Goal: Task Accomplishment & Management: Complete application form

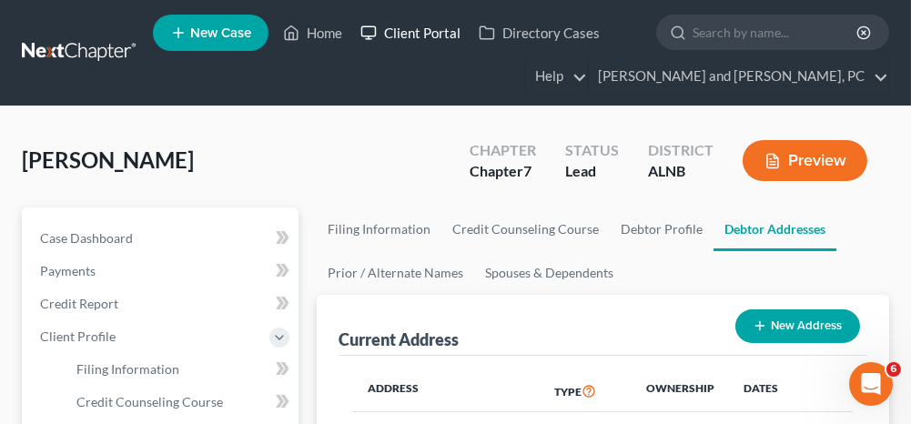
drag, startPoint x: 444, startPoint y: 35, endPoint x: 433, endPoint y: 73, distance: 38.9
click at [444, 35] on link "Client Portal" at bounding box center [410, 32] width 118 height 33
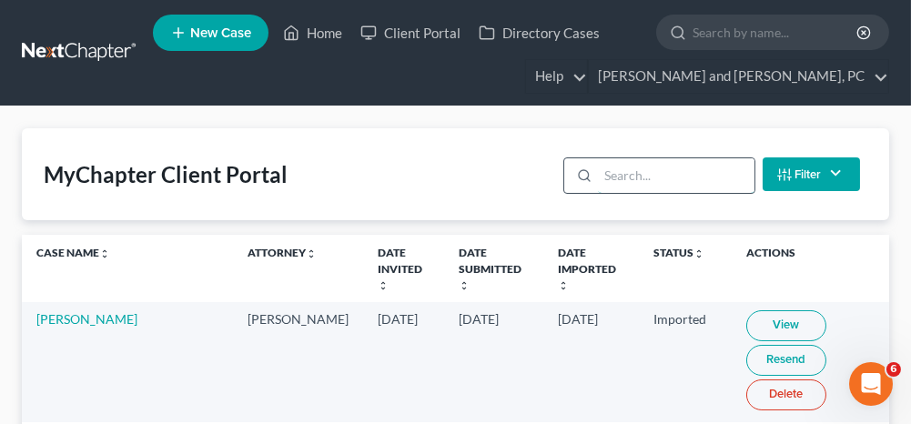
click at [624, 171] on input "search" at bounding box center [676, 175] width 156 height 35
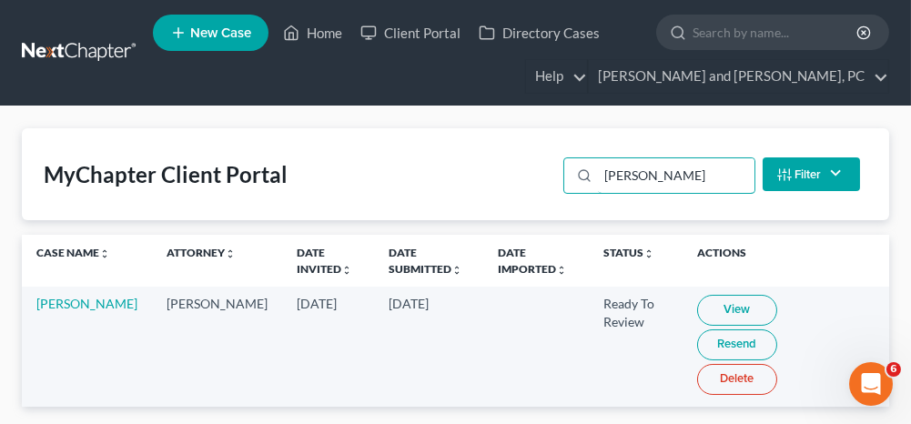
type input "[PERSON_NAME]"
click at [704, 316] on link "View" at bounding box center [737, 310] width 80 height 31
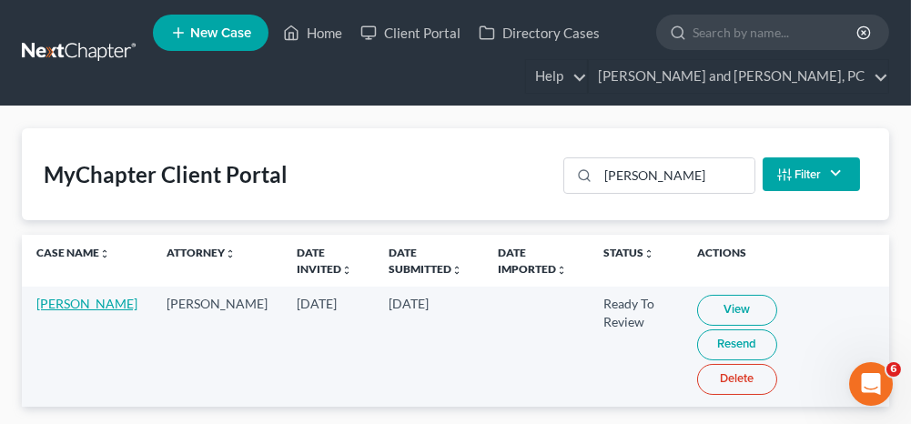
click at [56, 300] on link "[PERSON_NAME]" at bounding box center [86, 303] width 101 height 15
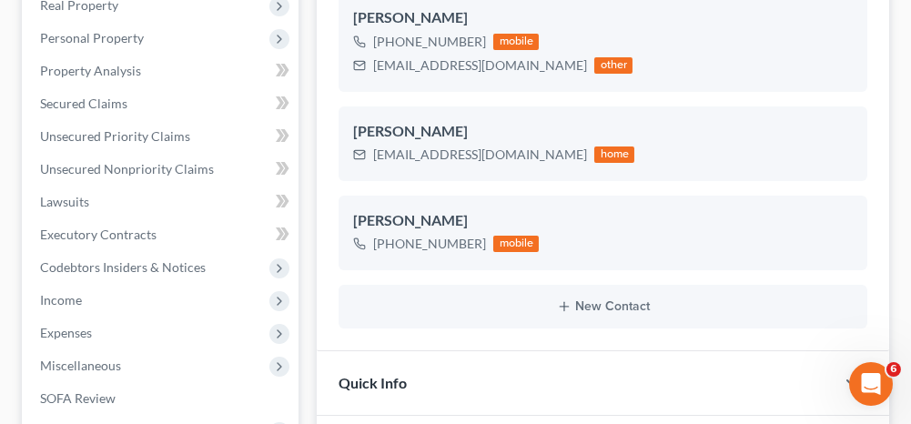
scroll to position [273, 0]
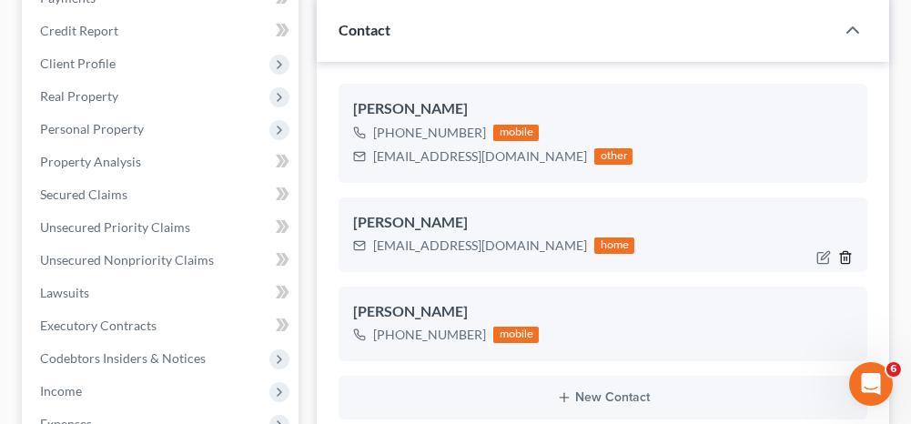
click at [849, 255] on icon "button" at bounding box center [845, 257] width 8 height 12
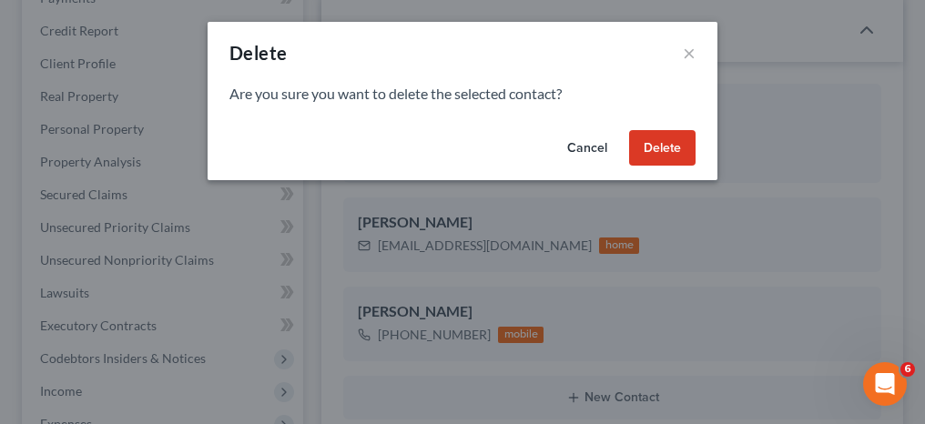
click at [671, 154] on button "Delete" at bounding box center [662, 148] width 66 height 36
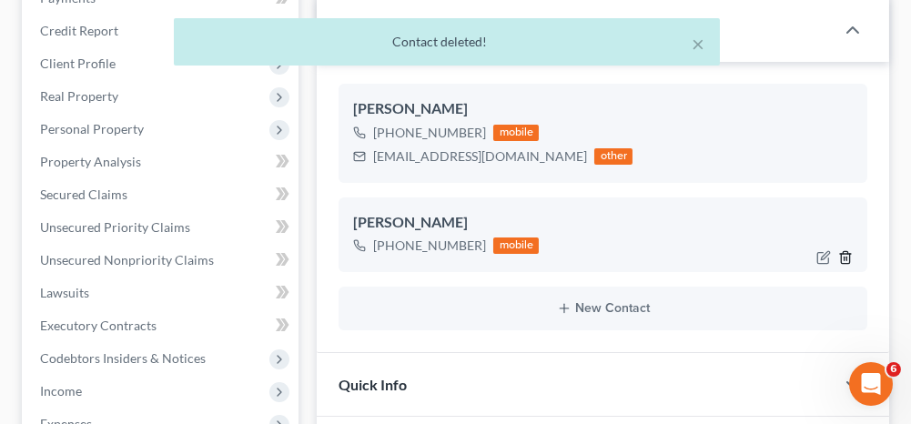
click at [849, 254] on icon "button" at bounding box center [845, 257] width 8 height 12
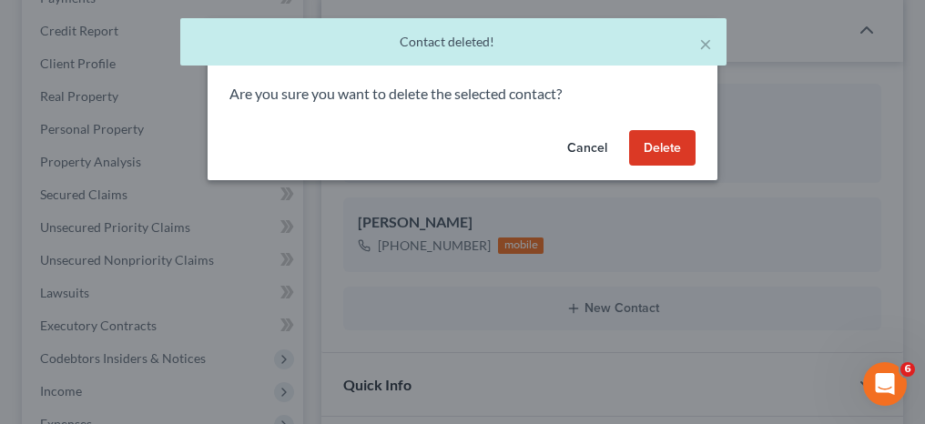
click at [677, 155] on button "Delete" at bounding box center [662, 148] width 66 height 36
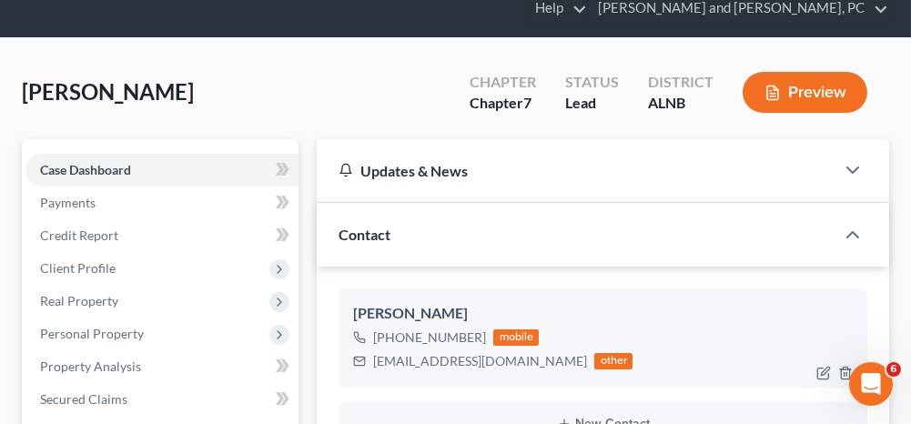
scroll to position [91, 0]
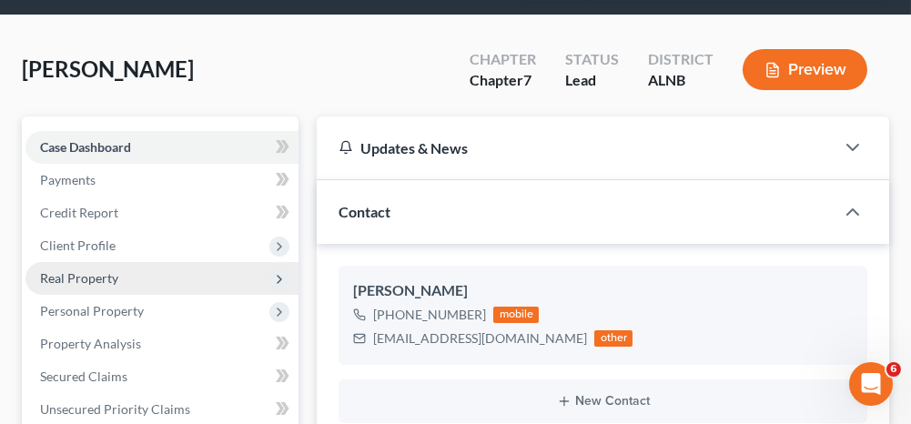
drag, startPoint x: 128, startPoint y: 244, endPoint x: 122, endPoint y: 278, distance: 35.2
click at [128, 244] on span "Client Profile" at bounding box center [161, 245] width 273 height 33
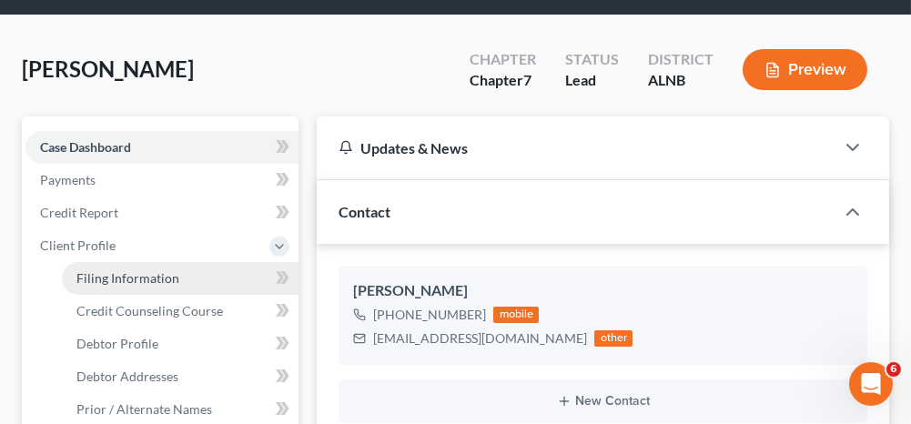
click at [121, 278] on span "Filing Information" at bounding box center [127, 277] width 103 height 15
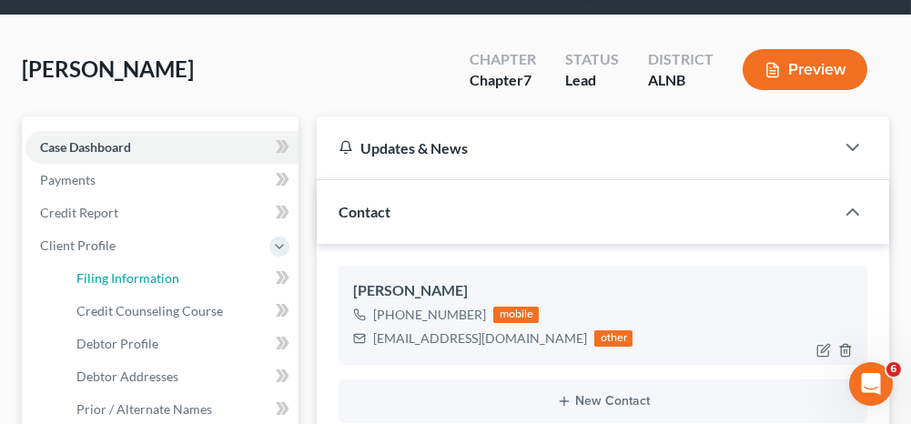
select select "1"
select select "0"
select select "1"
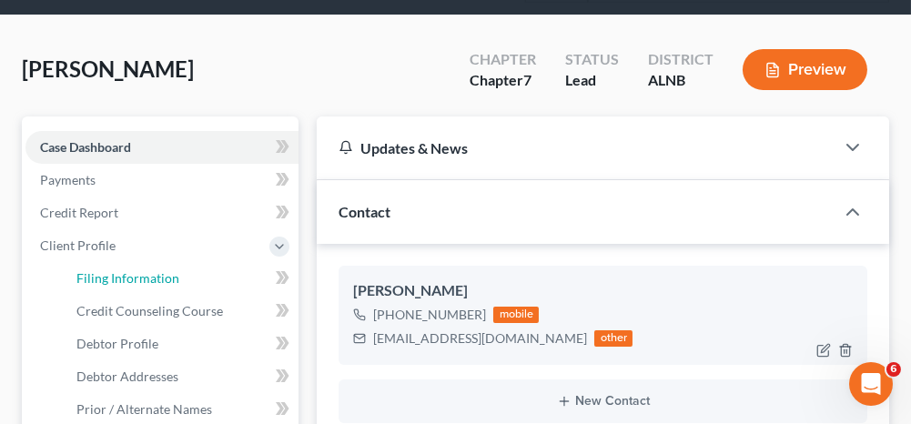
select select "0"
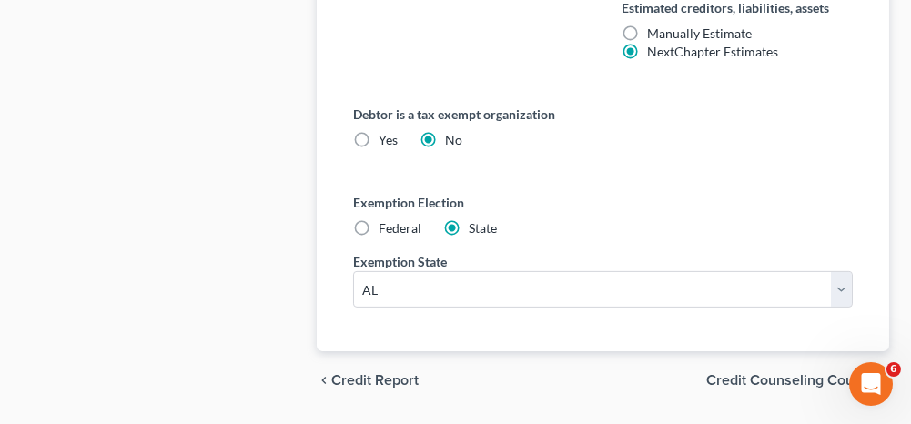
scroll to position [1320, 0]
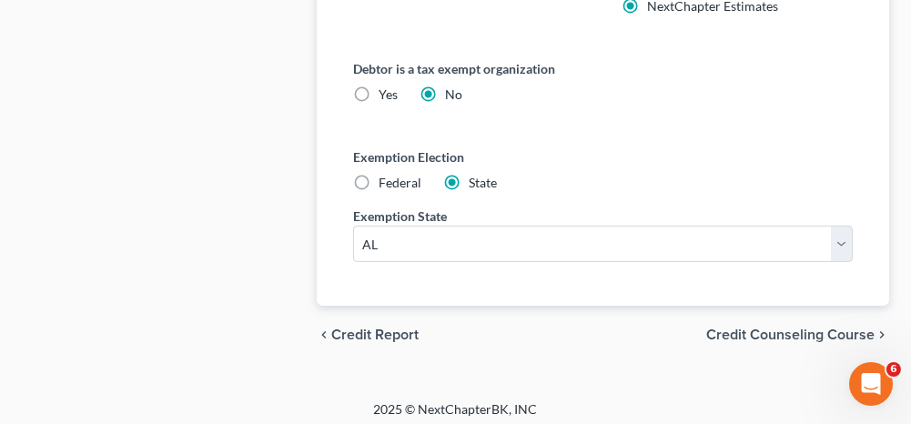
click at [718, 328] on span "Credit Counseling Course" at bounding box center [790, 335] width 168 height 15
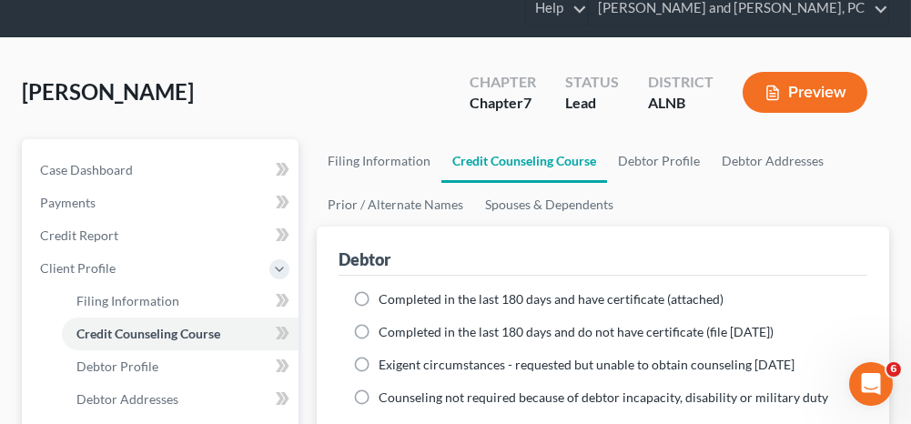
scroll to position [91, 0]
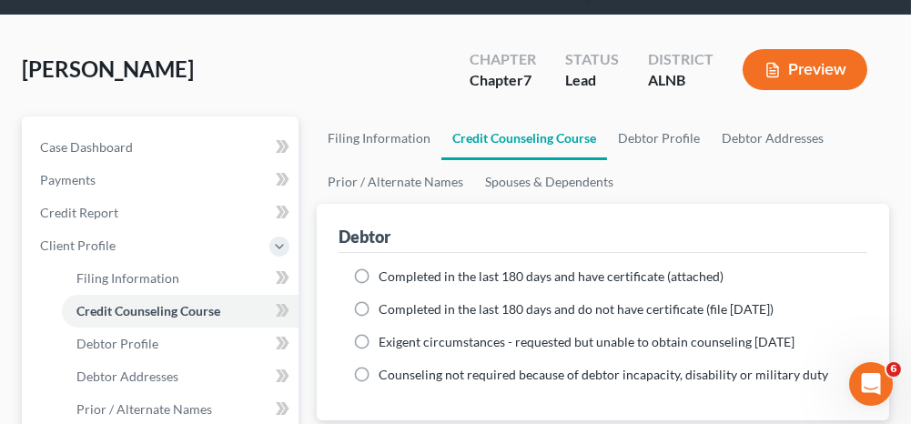
click at [379, 271] on label "Completed in the last 180 days and have certificate (attached)" at bounding box center [551, 277] width 345 height 18
click at [386, 271] on input "Completed in the last 180 days and have certificate (attached)" at bounding box center [392, 274] width 12 height 12
radio input "true"
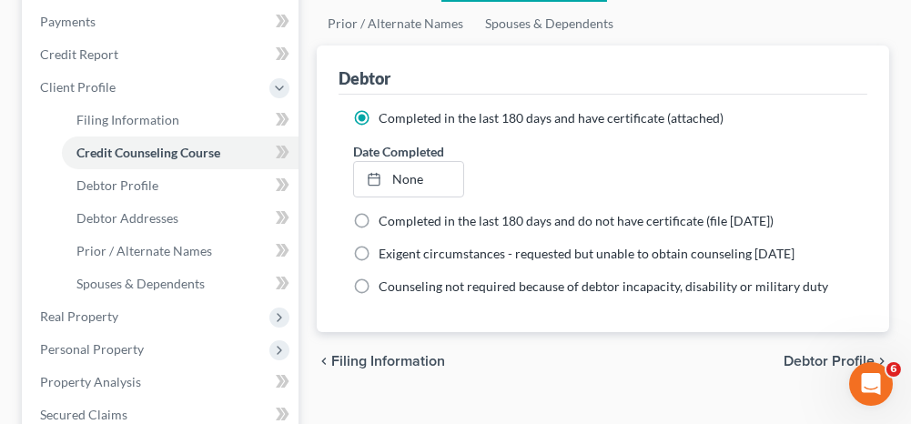
scroll to position [273, 0]
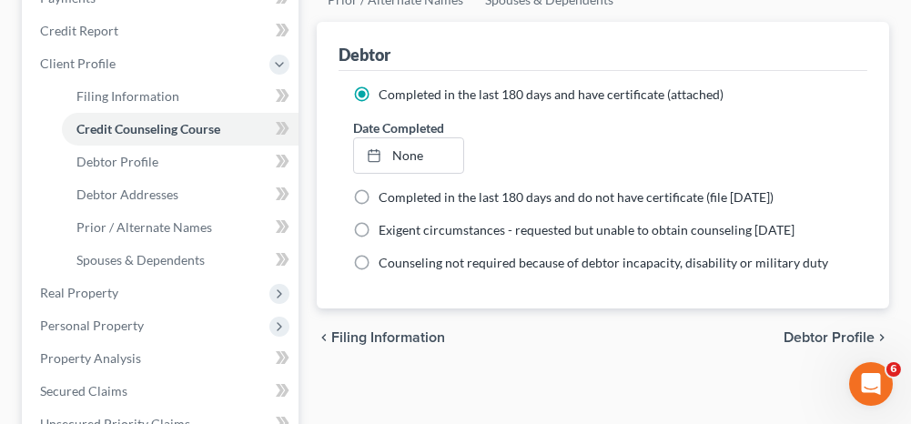
click at [819, 332] on span "Debtor Profile" at bounding box center [829, 337] width 91 height 15
select select "0"
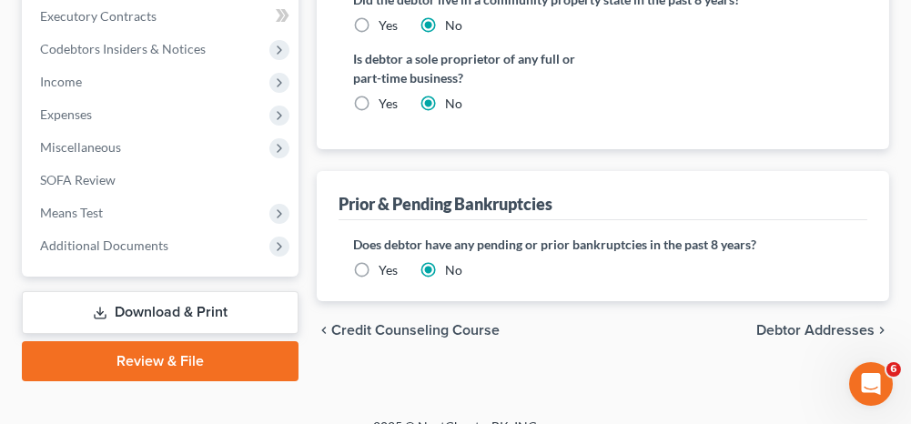
scroll to position [802, 0]
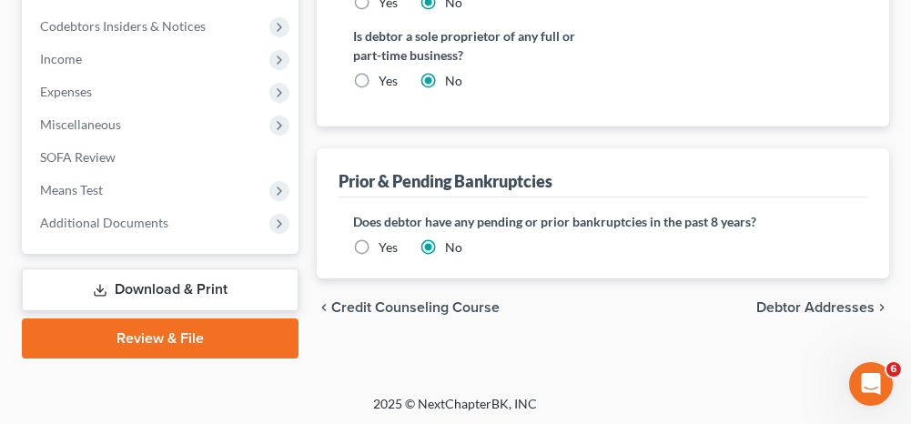
click at [777, 300] on span "Debtor Addresses" at bounding box center [815, 307] width 118 height 15
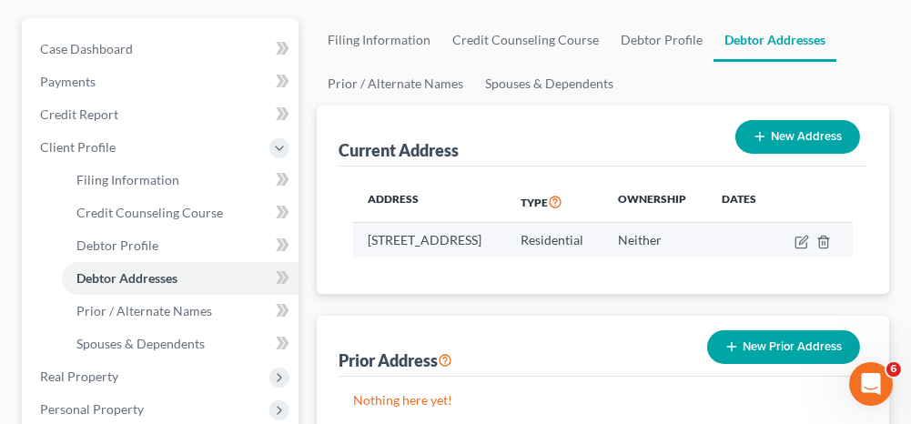
scroll to position [182, 0]
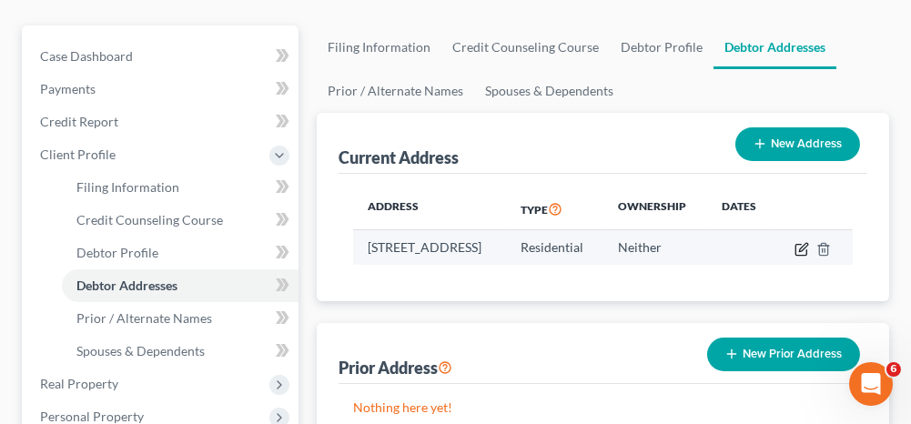
click at [809, 243] on icon "button" at bounding box center [801, 249] width 15 height 15
select select "0"
select select "60"
select select "0"
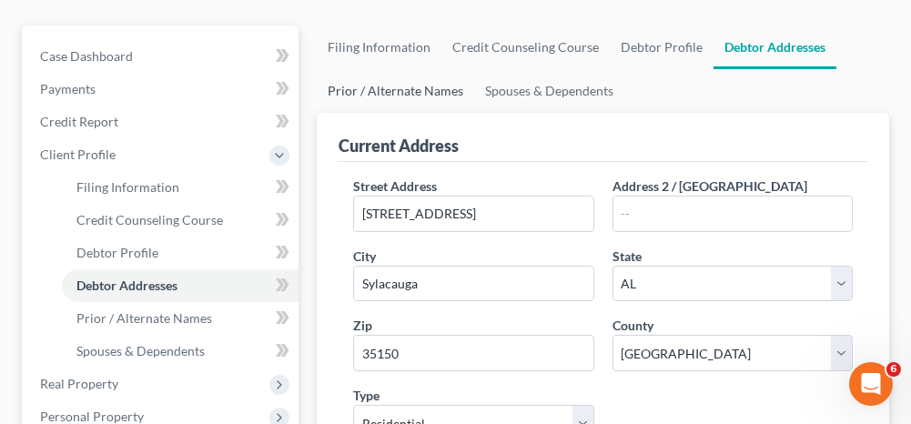
drag, startPoint x: 379, startPoint y: 86, endPoint x: 380, endPoint y: 111, distance: 25.5
click at [379, 86] on link "Prior / Alternate Names" at bounding box center [395, 91] width 157 height 44
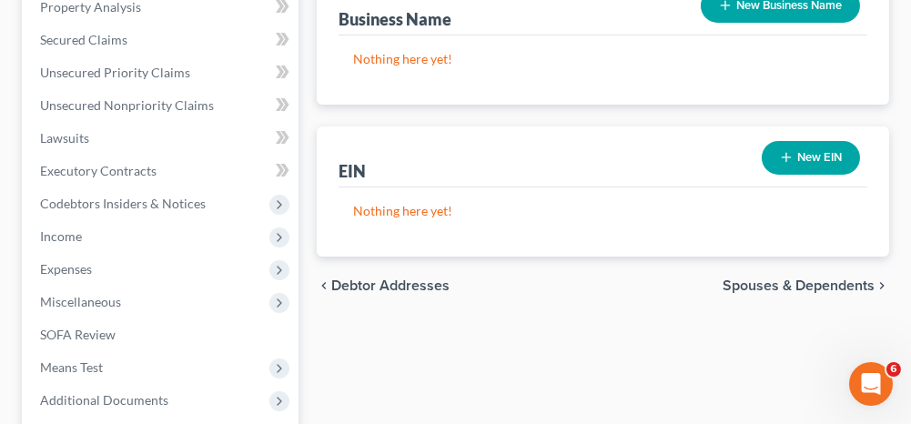
scroll to position [620, 0]
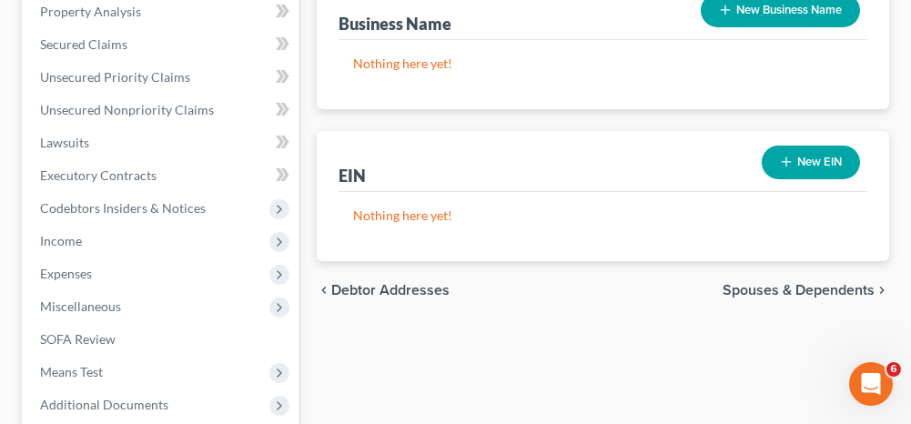
click at [758, 289] on span "Spouses & Dependents" at bounding box center [799, 290] width 152 height 15
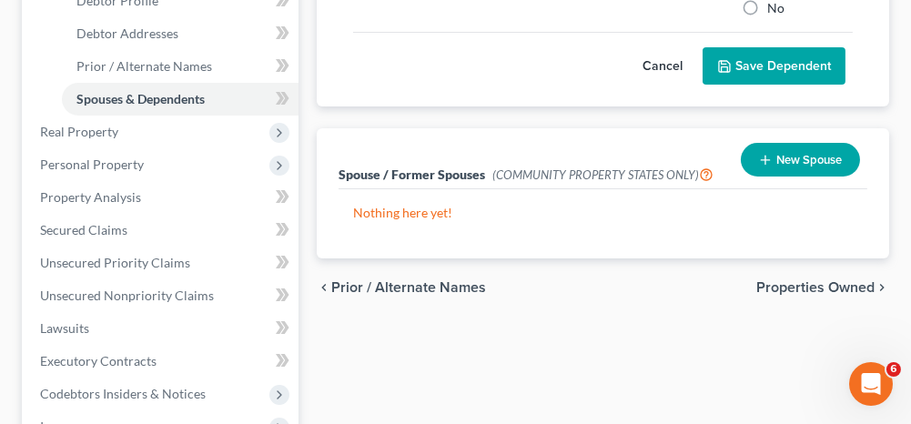
scroll to position [455, 0]
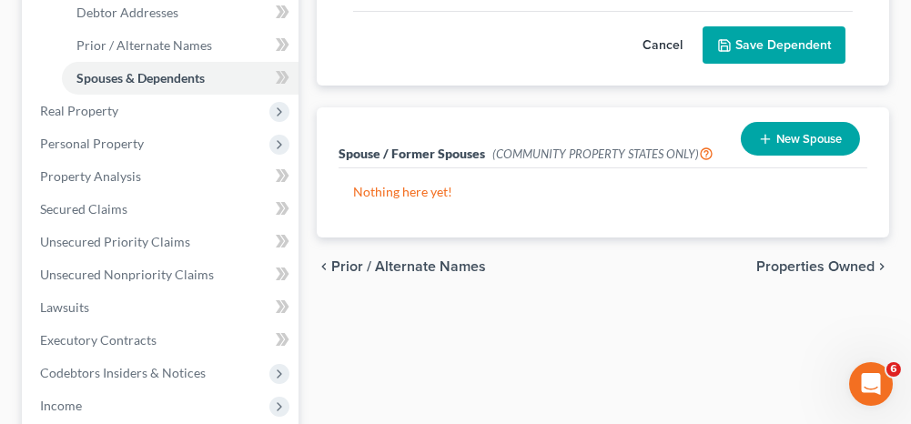
click at [789, 259] on span "Properties Owned" at bounding box center [815, 266] width 118 height 15
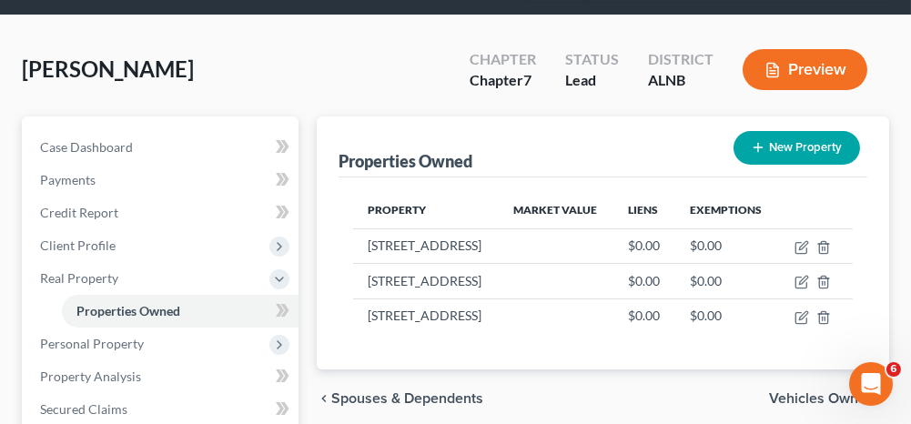
scroll to position [182, 0]
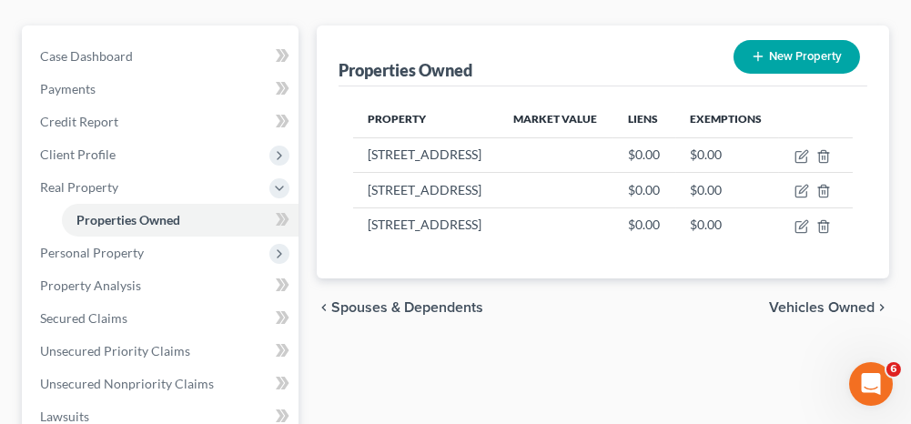
click at [785, 315] on span "Vehicles Owned" at bounding box center [822, 307] width 106 height 15
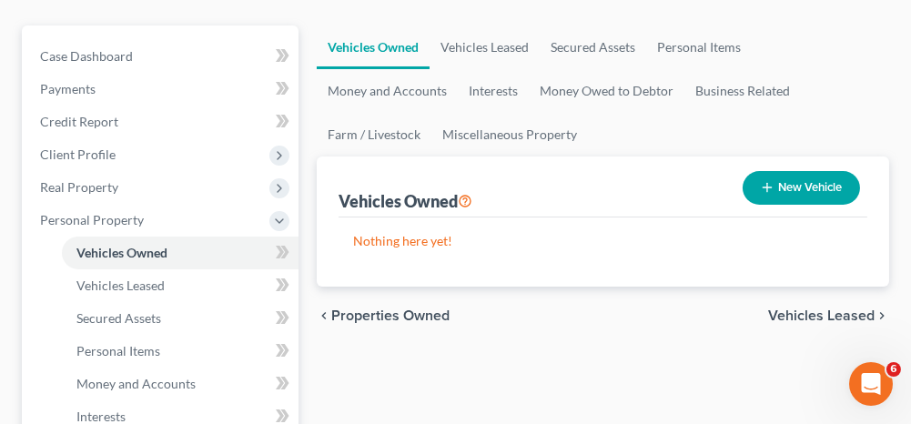
click at [795, 312] on span "Vehicles Leased" at bounding box center [821, 316] width 106 height 15
